Goal: Find contact information: Find contact information

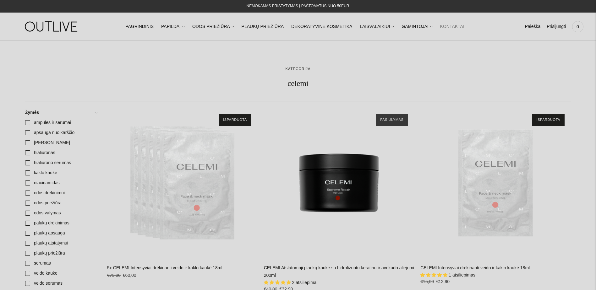
click at [442, 25] on link "KONTAKTAI" at bounding box center [452, 27] width 24 height 14
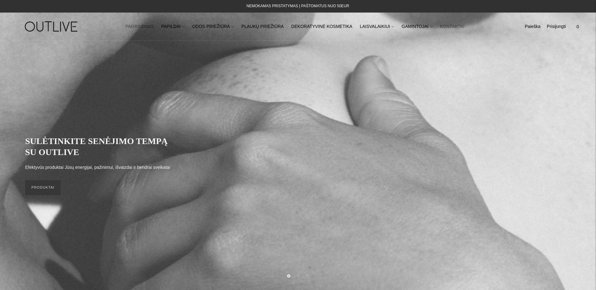
click at [441, 26] on link "KONTAKTAI" at bounding box center [452, 27] width 24 height 14
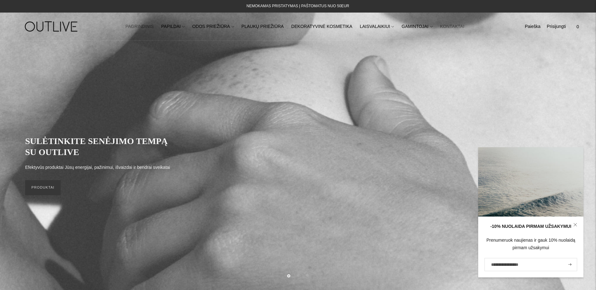
click at [444, 25] on link "KONTAKTAI" at bounding box center [452, 27] width 24 height 14
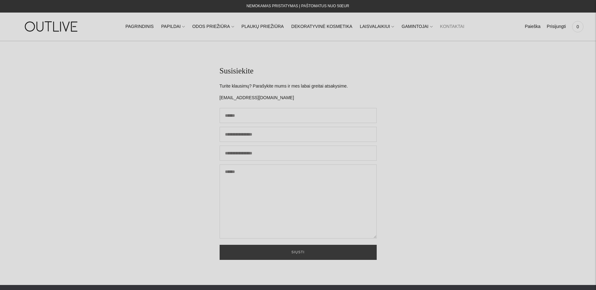
scroll to position [189, 0]
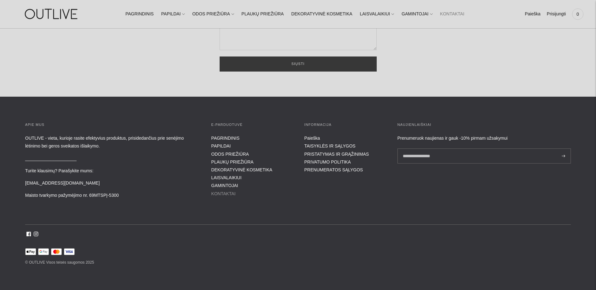
click at [228, 195] on link "KONTAKTAI" at bounding box center [223, 193] width 24 height 5
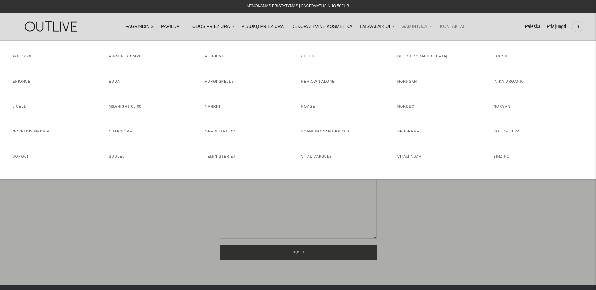
click at [406, 21] on link "GAMINTOJAI" at bounding box center [417, 27] width 31 height 14
click at [442, 25] on link "KONTAKTAI" at bounding box center [452, 27] width 24 height 14
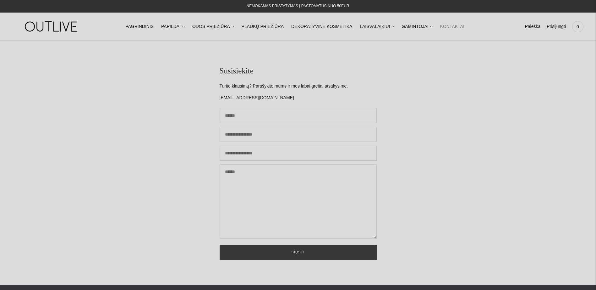
click at [442, 25] on link "KONTAKTAI" at bounding box center [452, 27] width 24 height 14
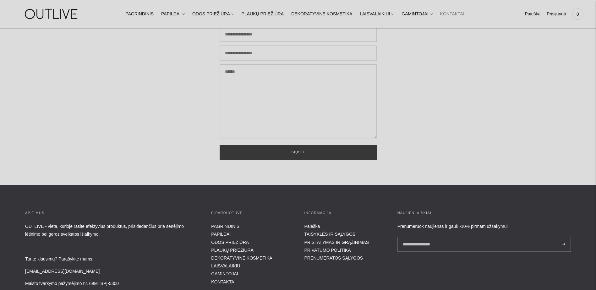
scroll to position [189, 0]
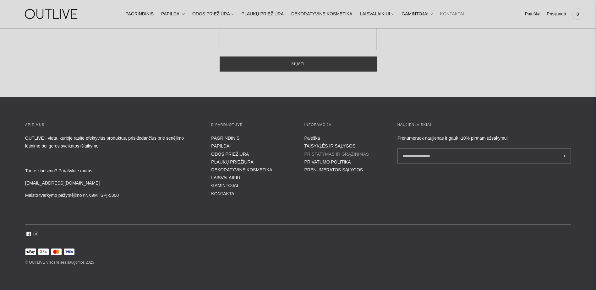
click at [333, 156] on link "PRISTATYMAS IR GRĄŽINIMAS" at bounding box center [336, 154] width 65 height 5
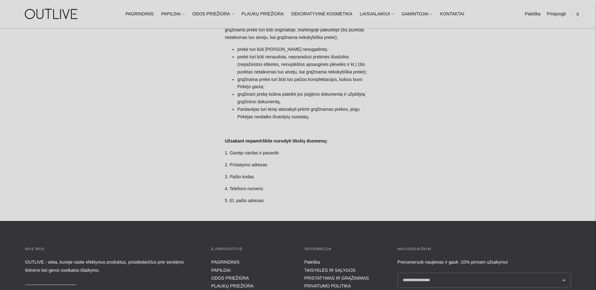
scroll to position [645, 0]
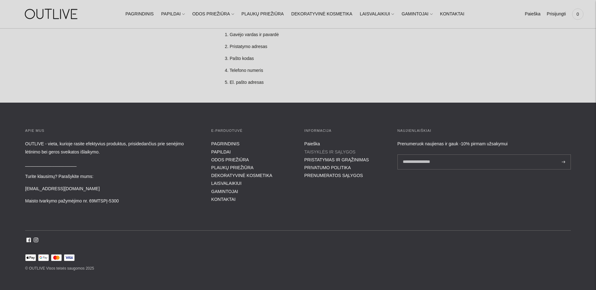
click at [323, 150] on link "TAISYKLĖS IR SĄLYGOS" at bounding box center [329, 152] width 51 height 5
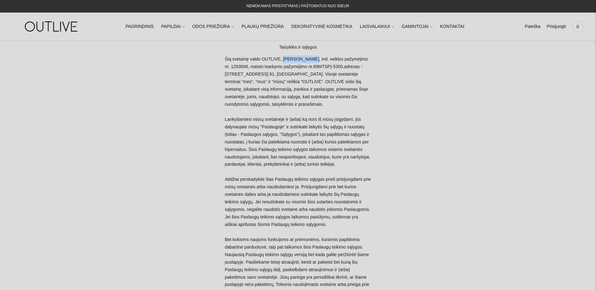
drag, startPoint x: 282, startPoint y: 58, endPoint x: 307, endPoint y: 58, distance: 24.5
copy p "Freda Bielskė"
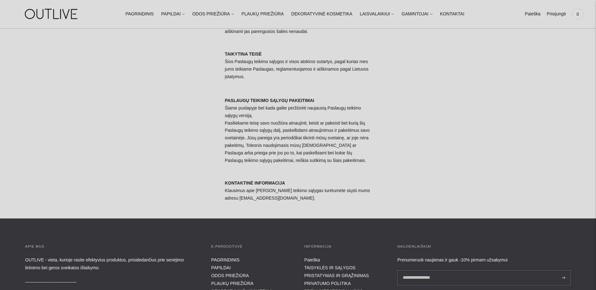
scroll to position [2911, 0]
